Goal: Transaction & Acquisition: Purchase product/service

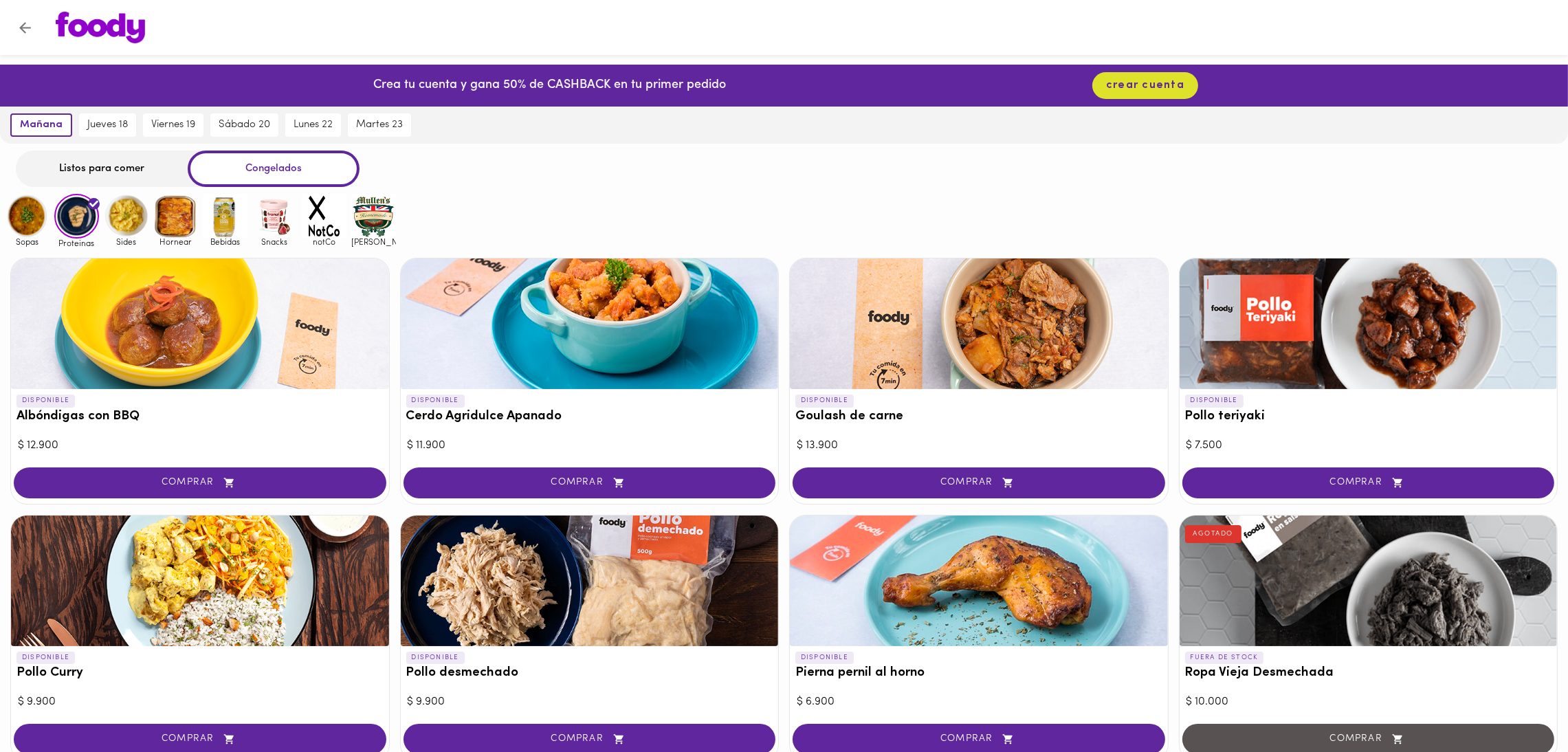
scroll to position [363, 0]
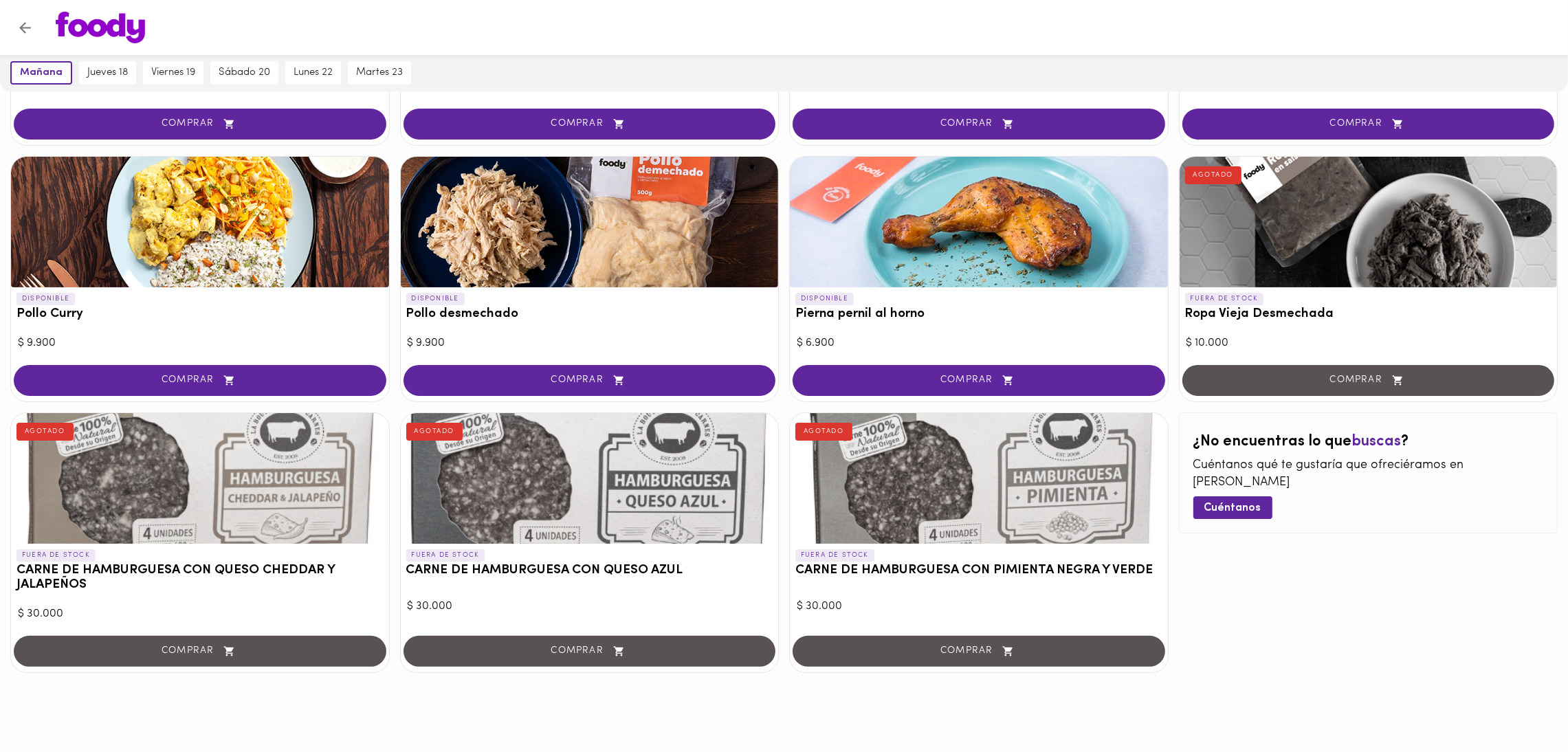
click at [1413, 383] on div "COMPRAR" at bounding box center [1368, 381] width 378 height 39
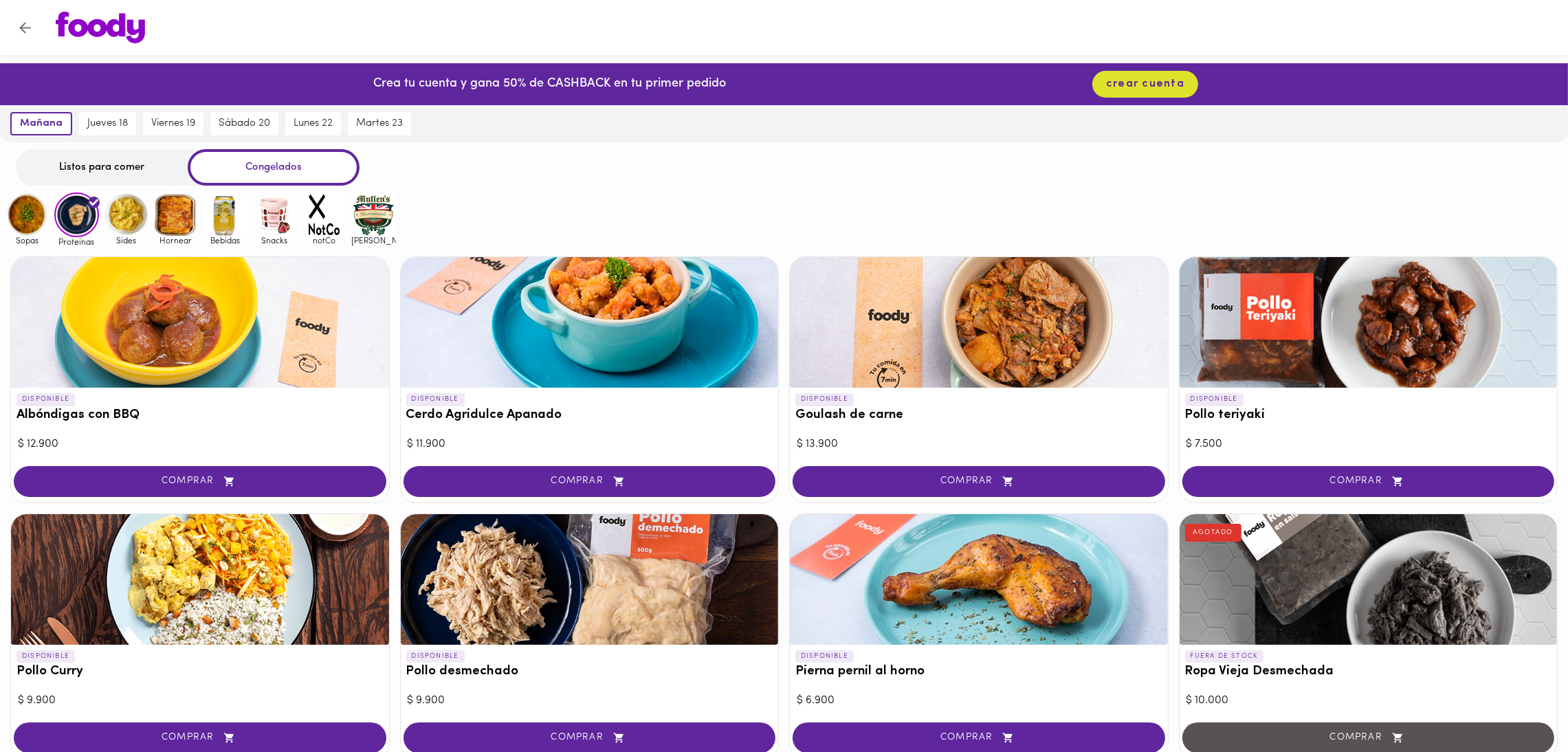
scroll to position [0, 0]
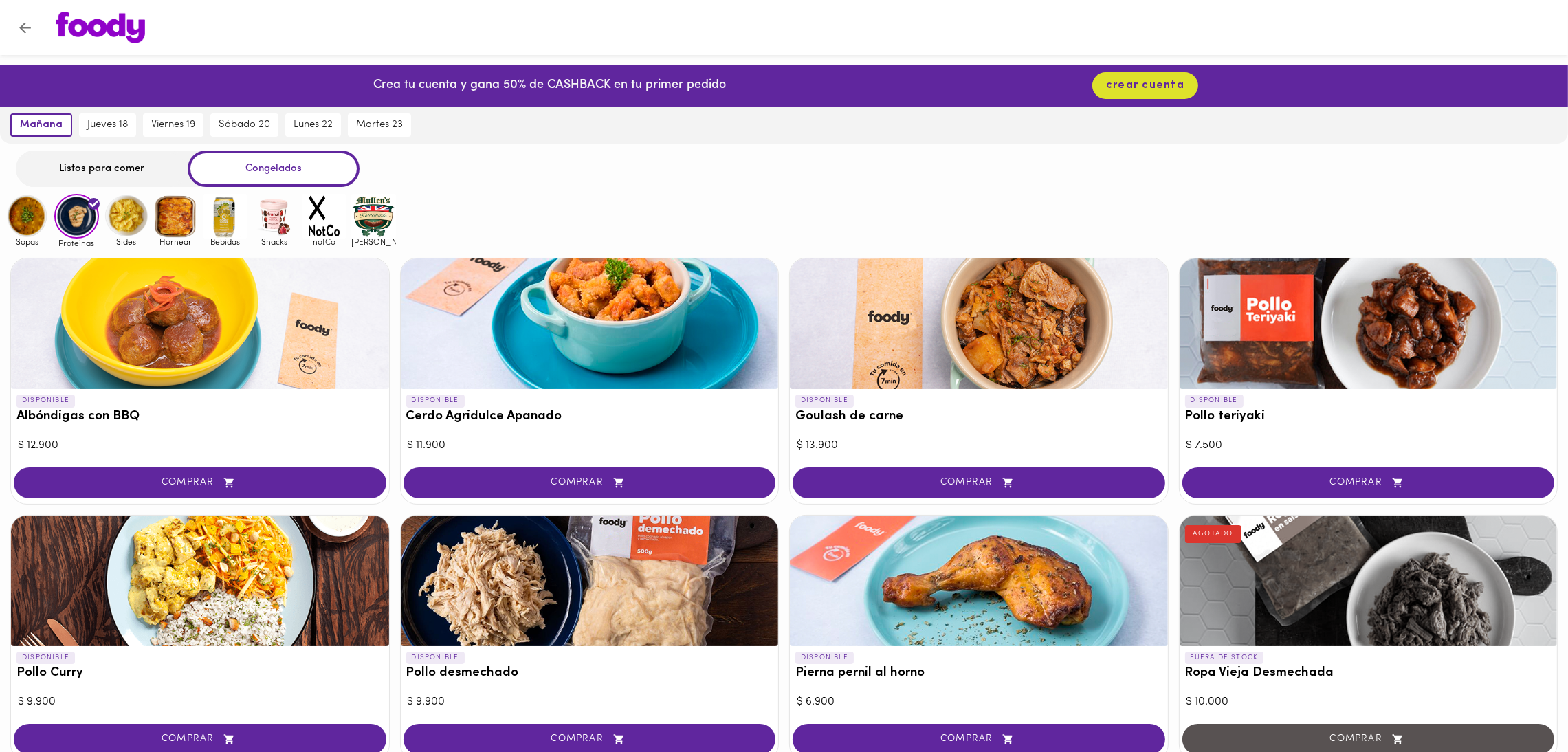
click at [129, 215] on img at bounding box center [126, 215] width 45 height 45
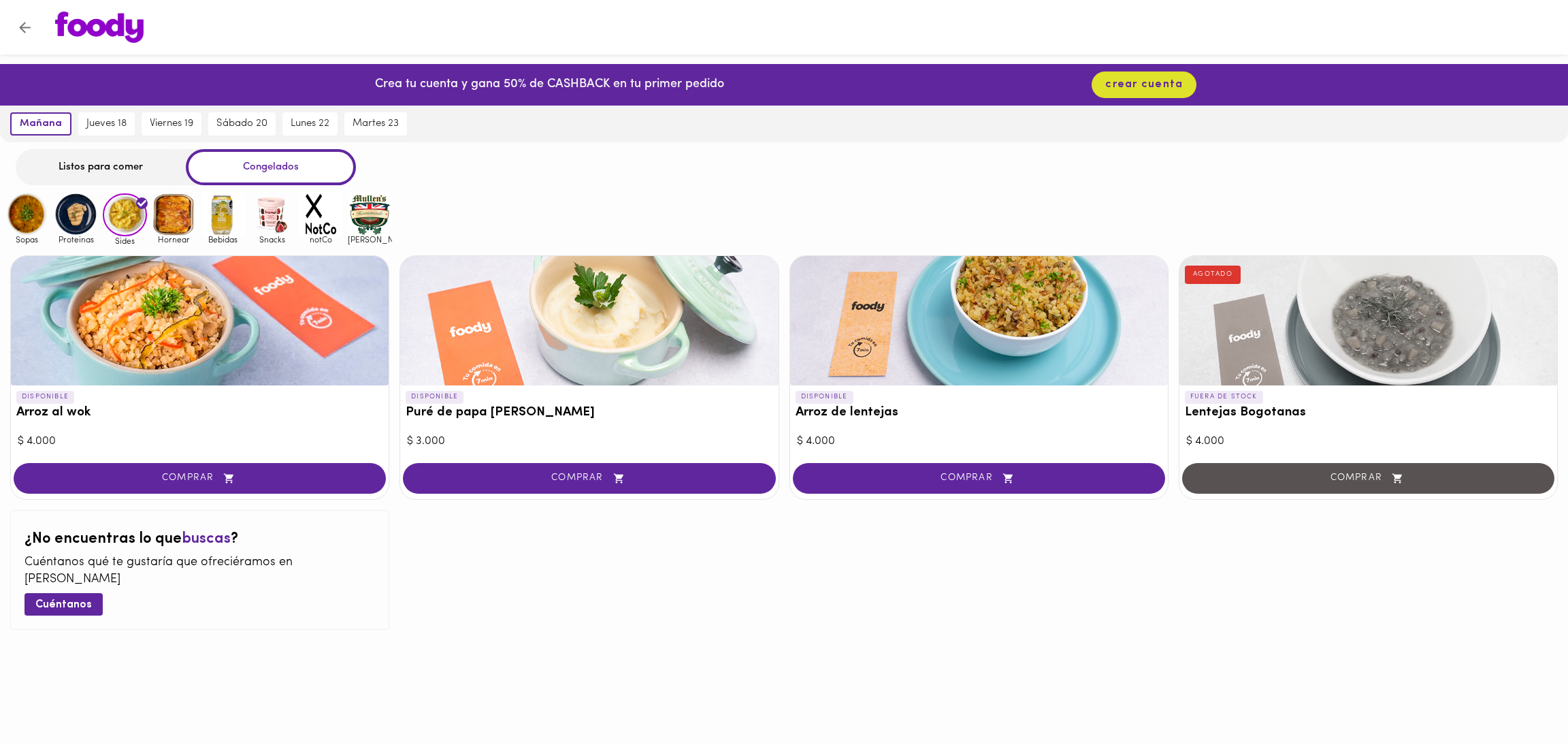
click at [77, 205] on img at bounding box center [76, 213] width 44 height 44
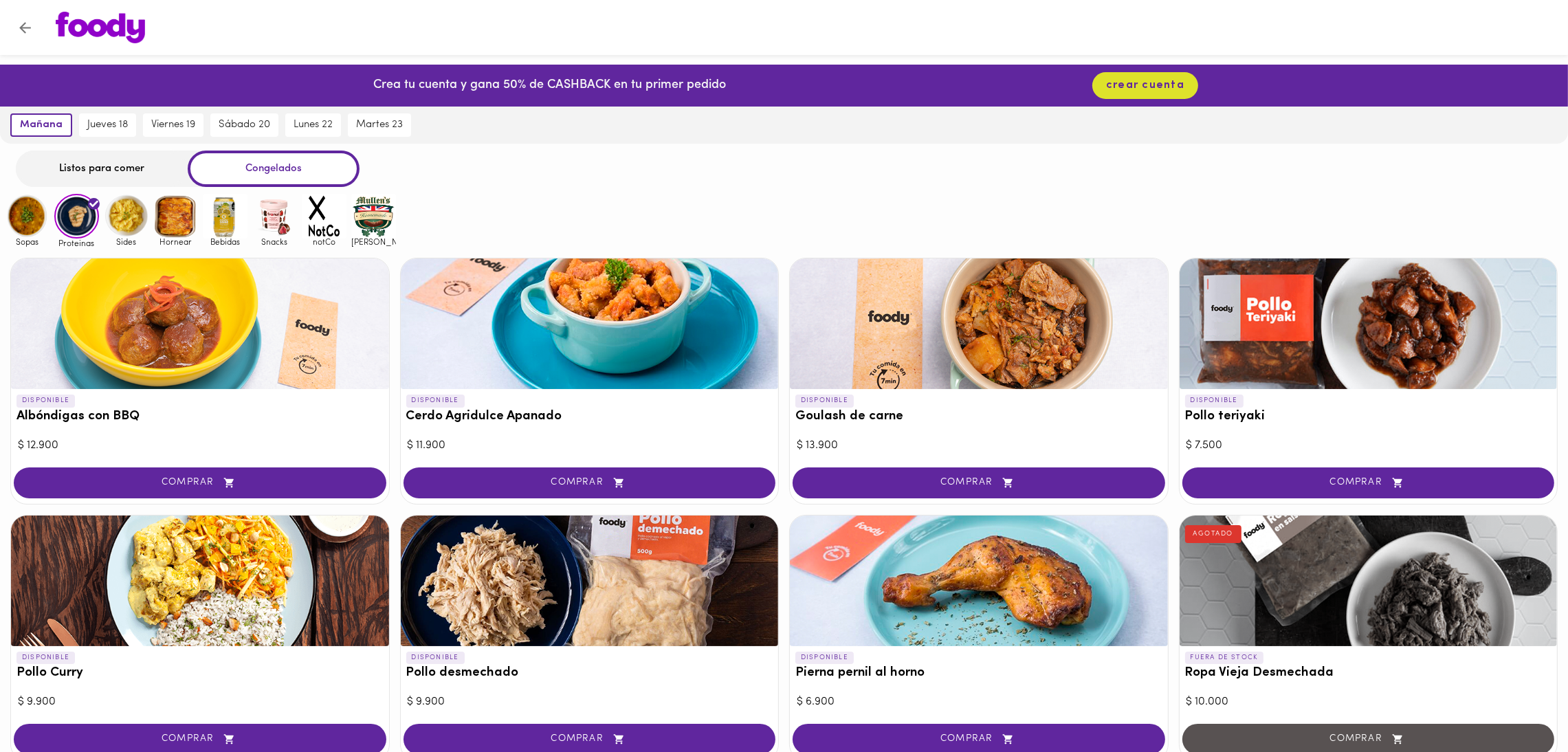
click at [275, 220] on img at bounding box center [274, 215] width 45 height 45
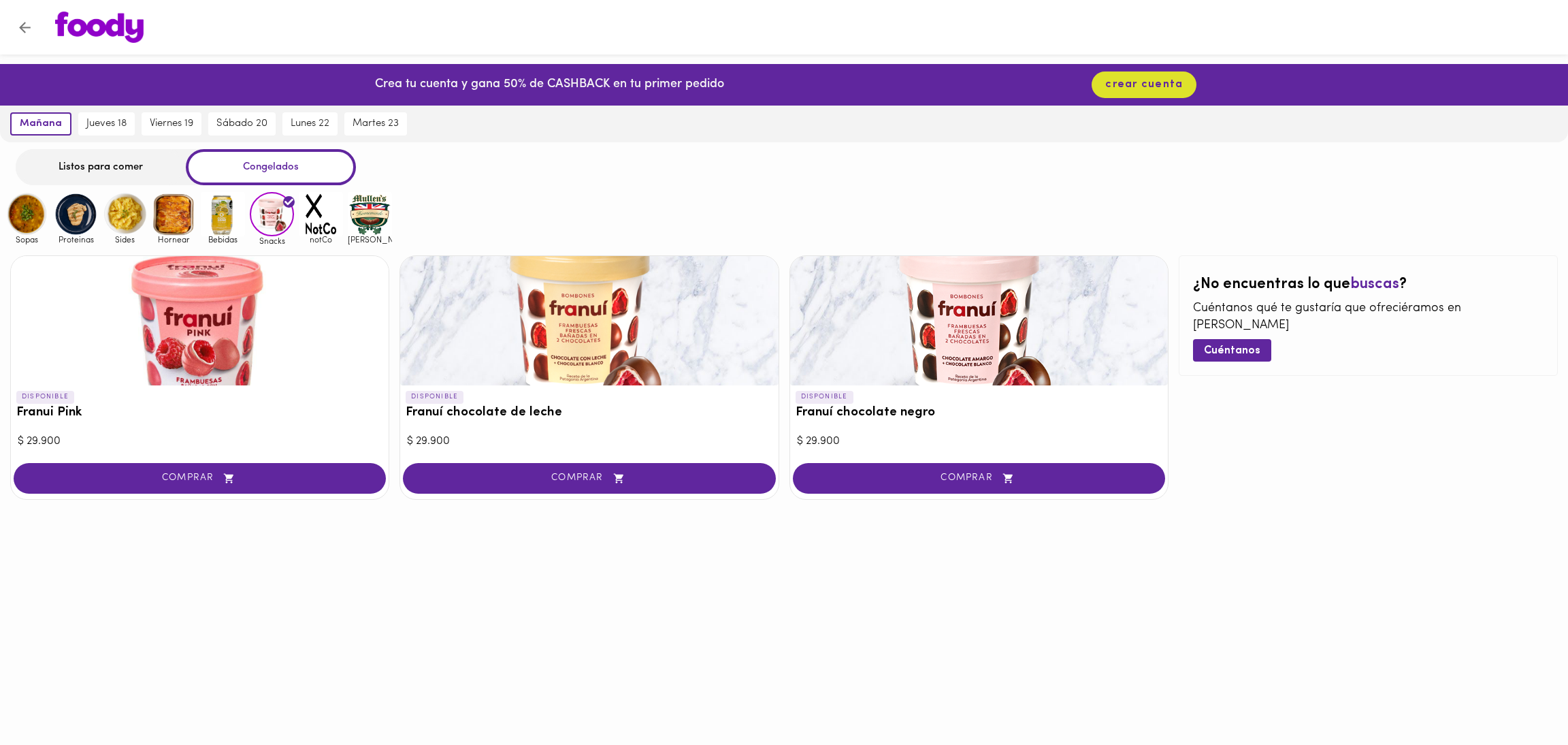
click at [377, 226] on img at bounding box center [370, 213] width 44 height 44
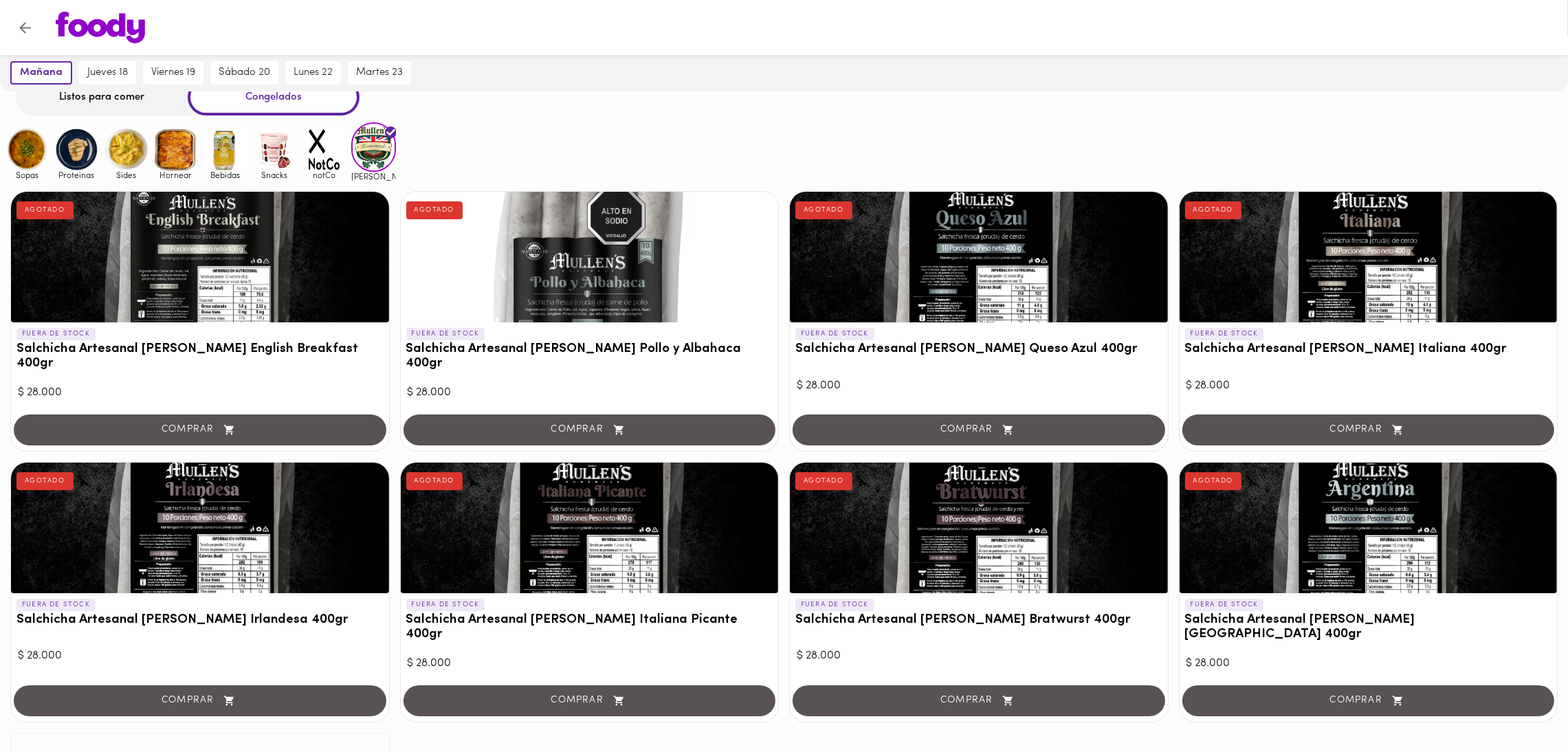
scroll to position [71, 0]
